Goal: Task Accomplishment & Management: Manage account settings

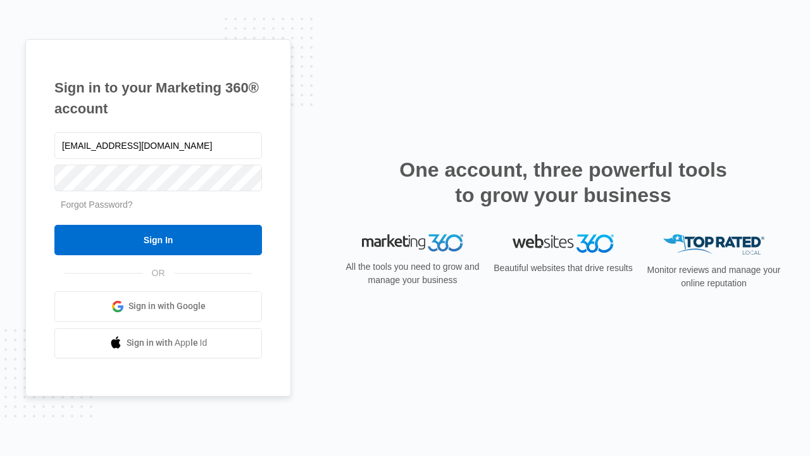
type input "[EMAIL_ADDRESS][DOMAIN_NAME]"
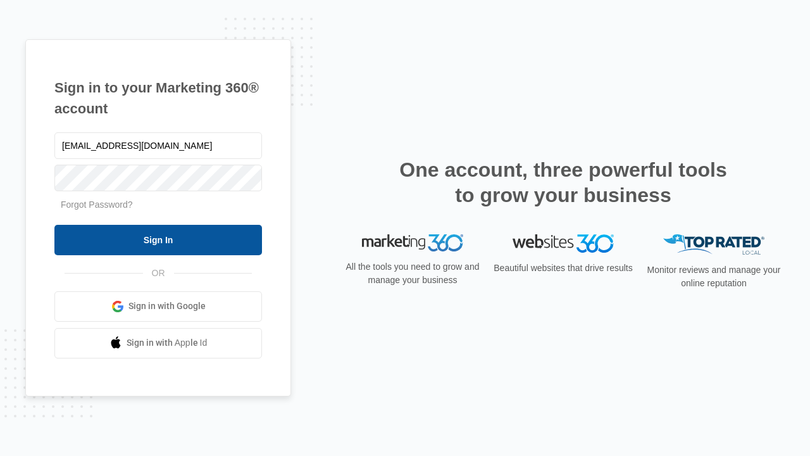
click at [158, 239] on input "Sign In" at bounding box center [158, 240] width 208 height 30
